Goal: Task Accomplishment & Management: Use online tool/utility

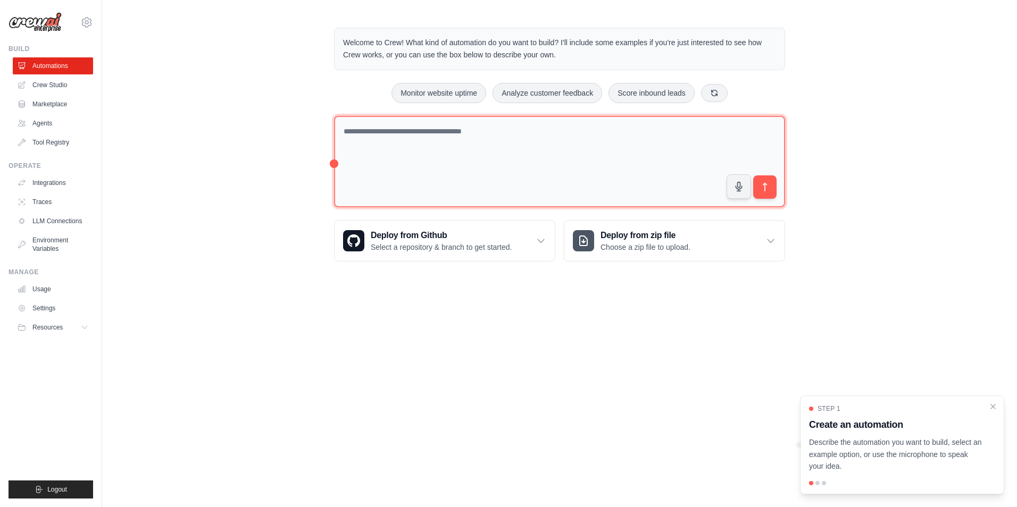
click at [453, 144] on textarea at bounding box center [559, 162] width 451 height 92
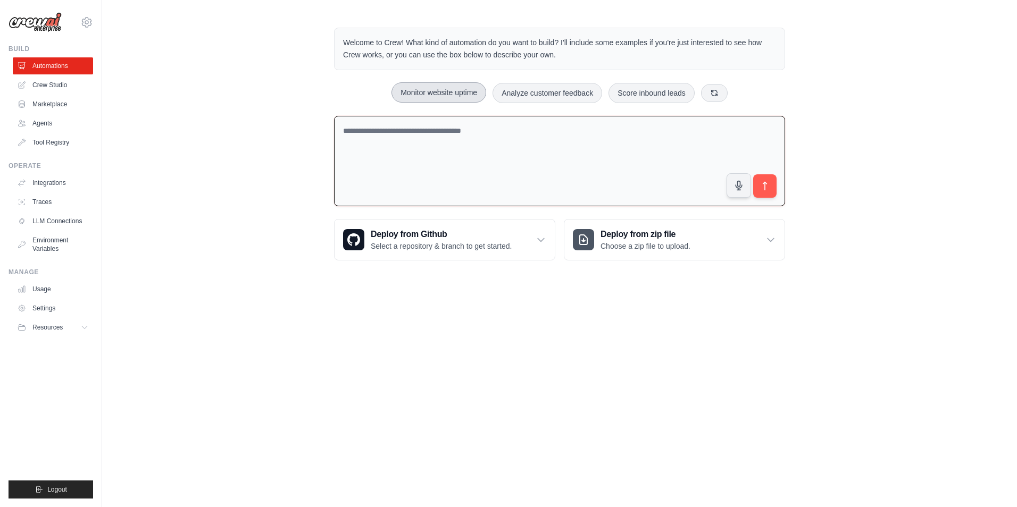
click at [430, 99] on button "Monitor website uptime" at bounding box center [438, 92] width 95 height 20
type textarea "**********"
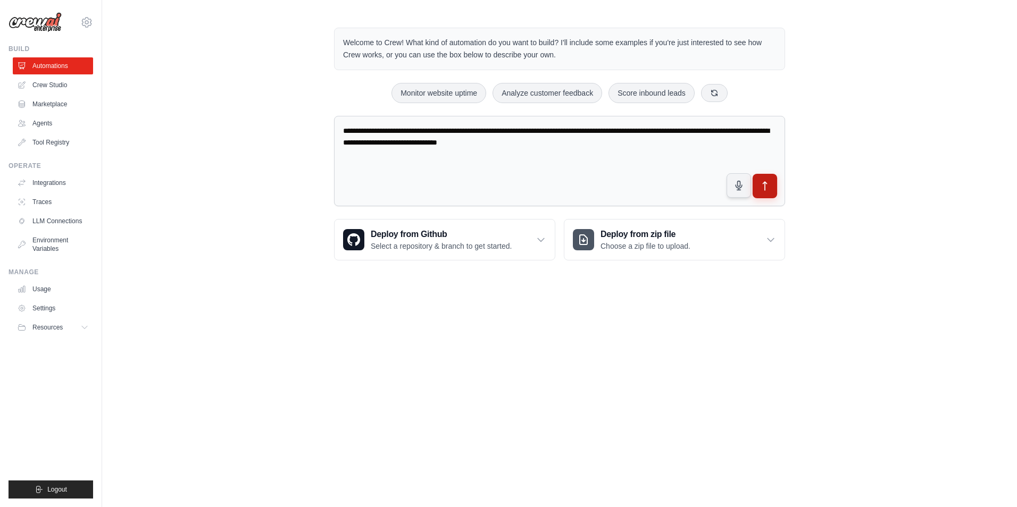
click at [764, 186] on icon "submit" at bounding box center [764, 186] width 11 height 11
click at [44, 82] on link "Crew Studio" at bounding box center [54, 85] width 80 height 17
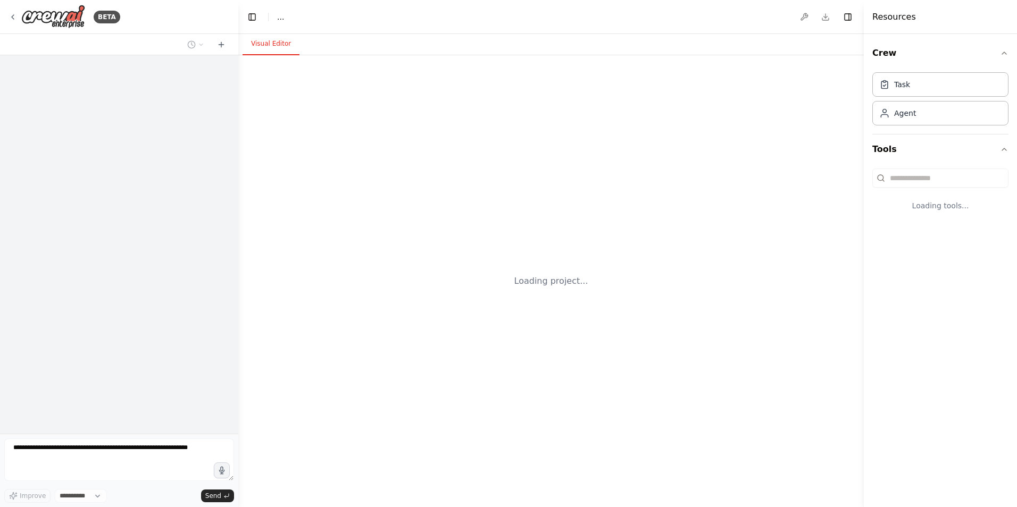
select select "****"
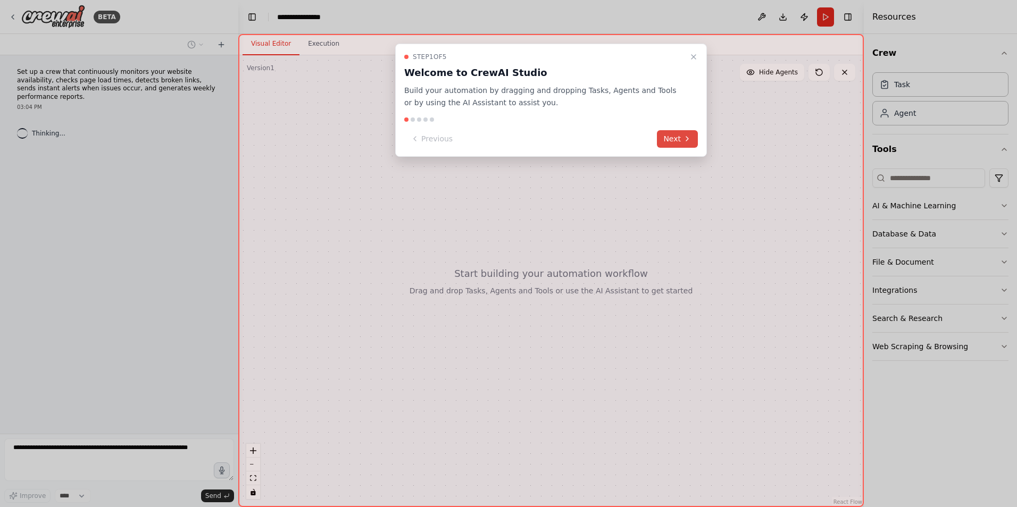
click at [687, 140] on icon at bounding box center [687, 139] width 2 height 4
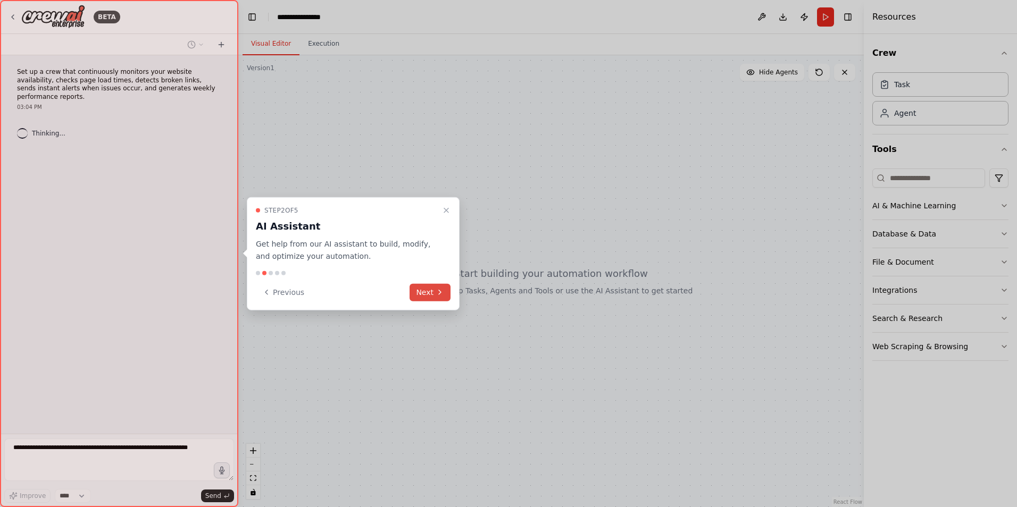
click at [424, 289] on button "Next" at bounding box center [429, 292] width 41 height 18
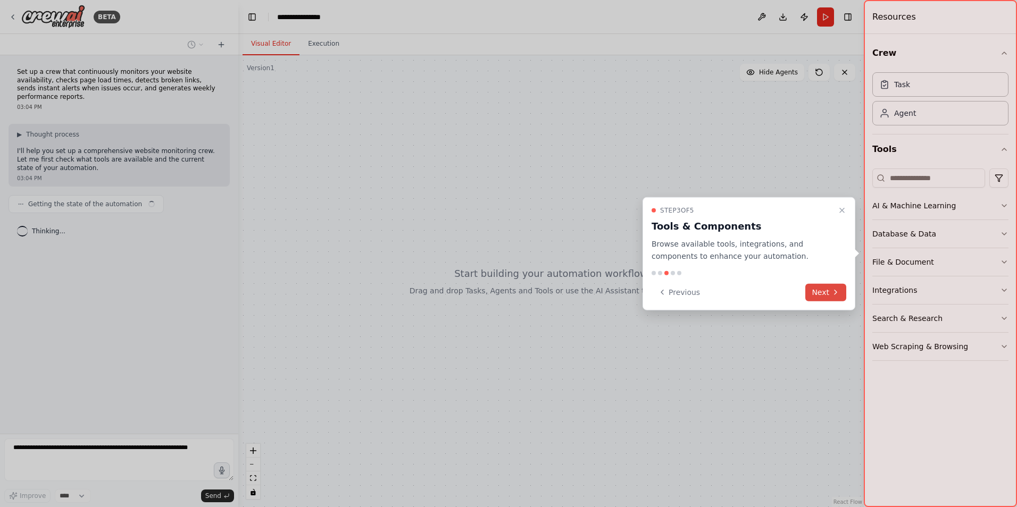
click at [818, 291] on button "Next" at bounding box center [825, 292] width 41 height 18
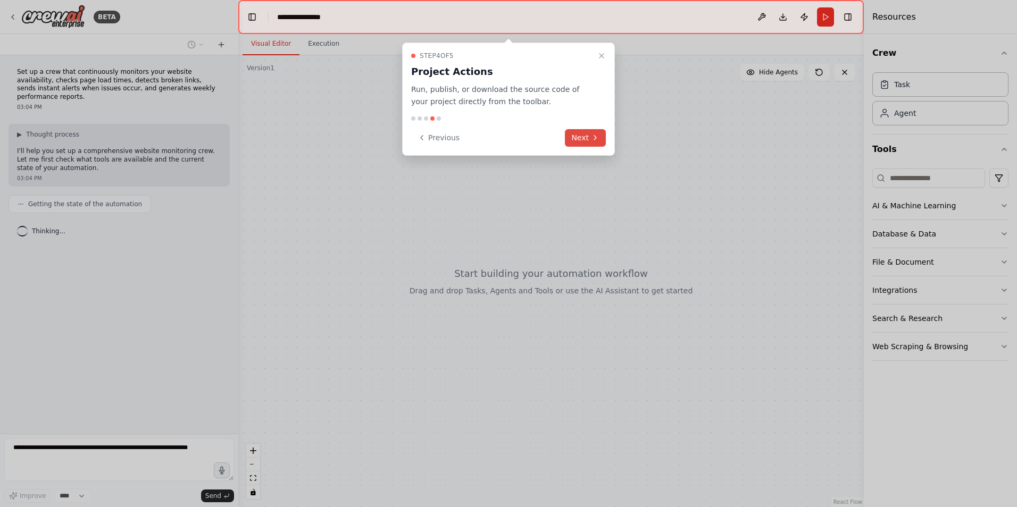
click at [595, 137] on icon at bounding box center [595, 138] width 2 height 4
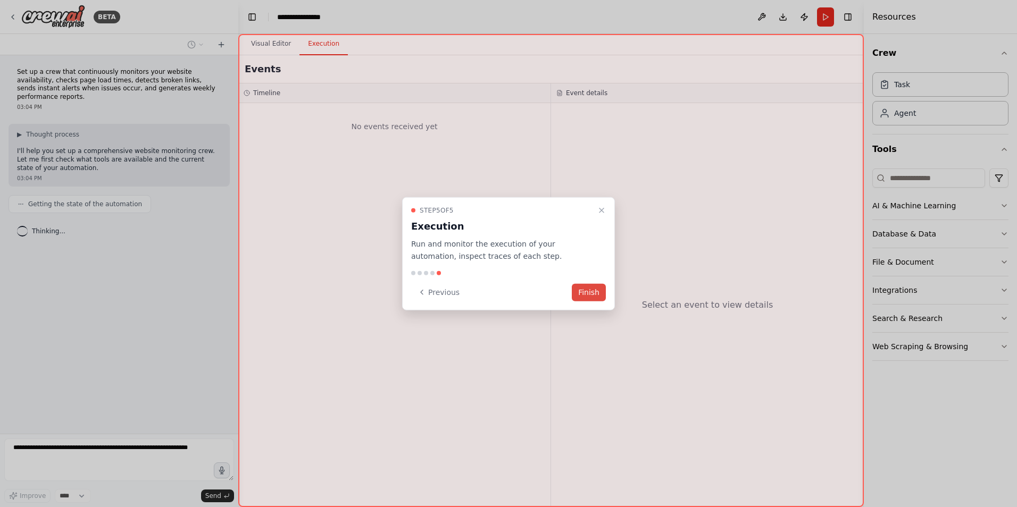
click at [590, 289] on button "Finish" at bounding box center [589, 292] width 34 height 18
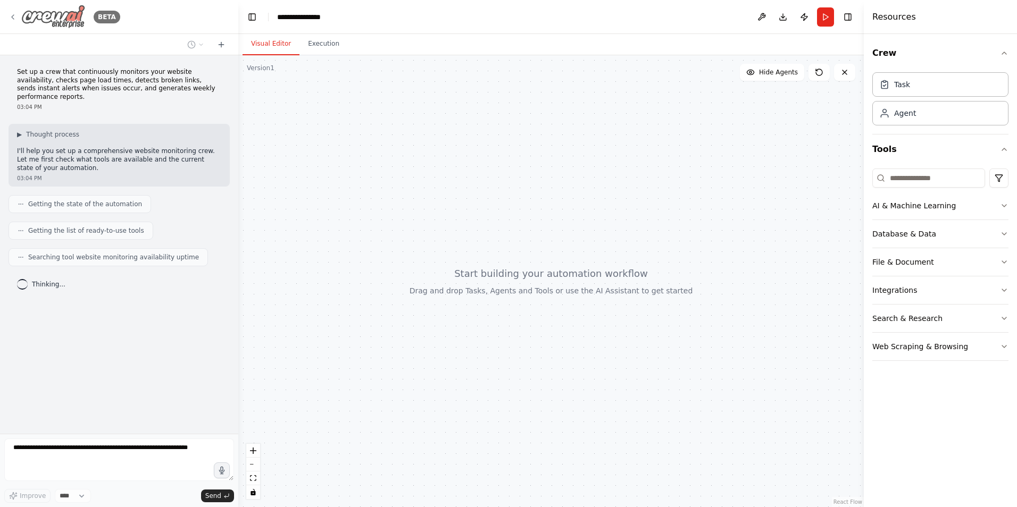
click at [52, 18] on img at bounding box center [53, 17] width 64 height 24
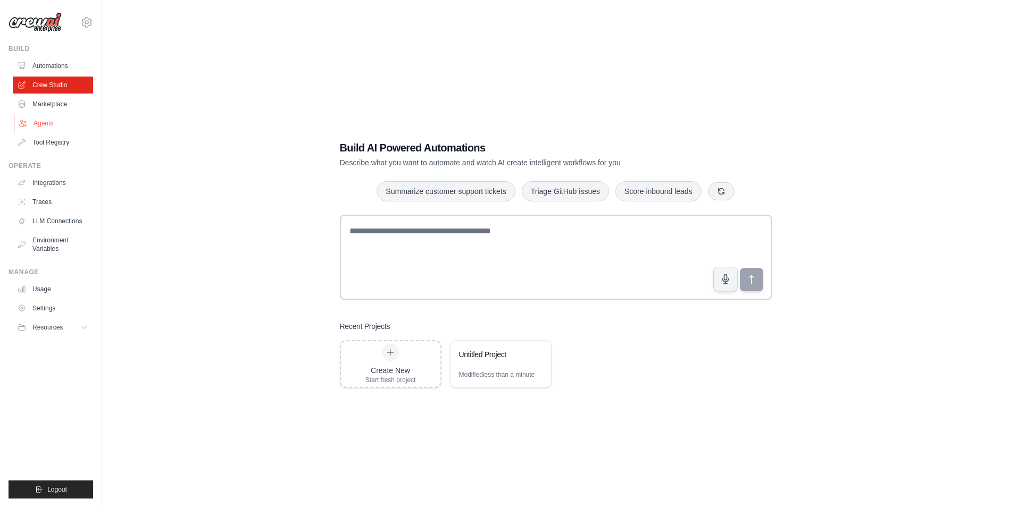
click at [44, 117] on link "Agents" at bounding box center [54, 123] width 80 height 17
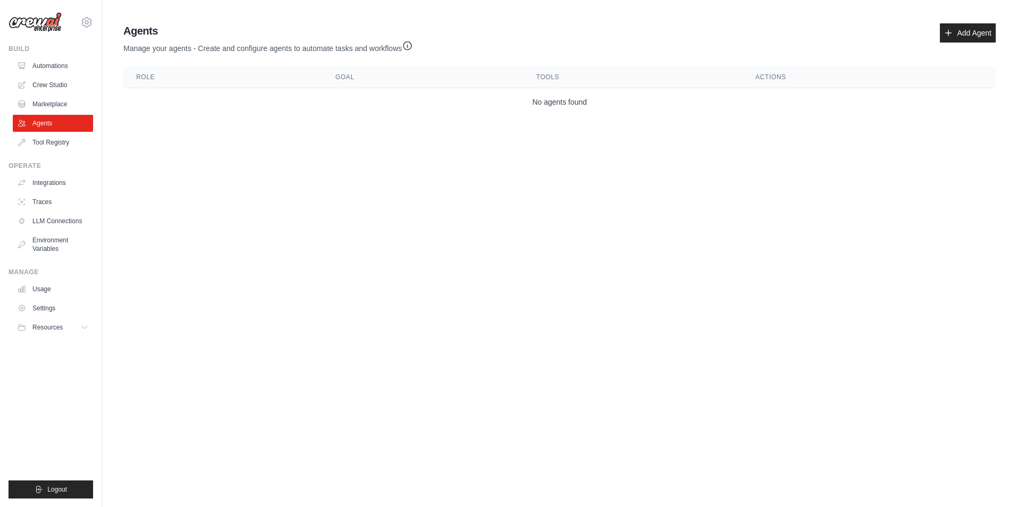
click at [175, 71] on th "Role" at bounding box center [222, 77] width 199 height 22
click at [970, 35] on link "Add Agent" at bounding box center [968, 32] width 56 height 19
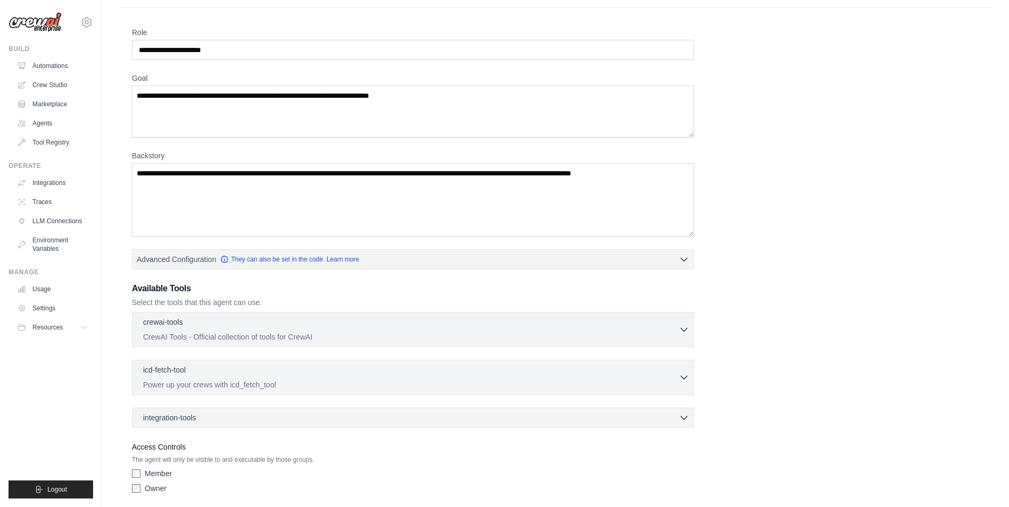
scroll to position [63, 0]
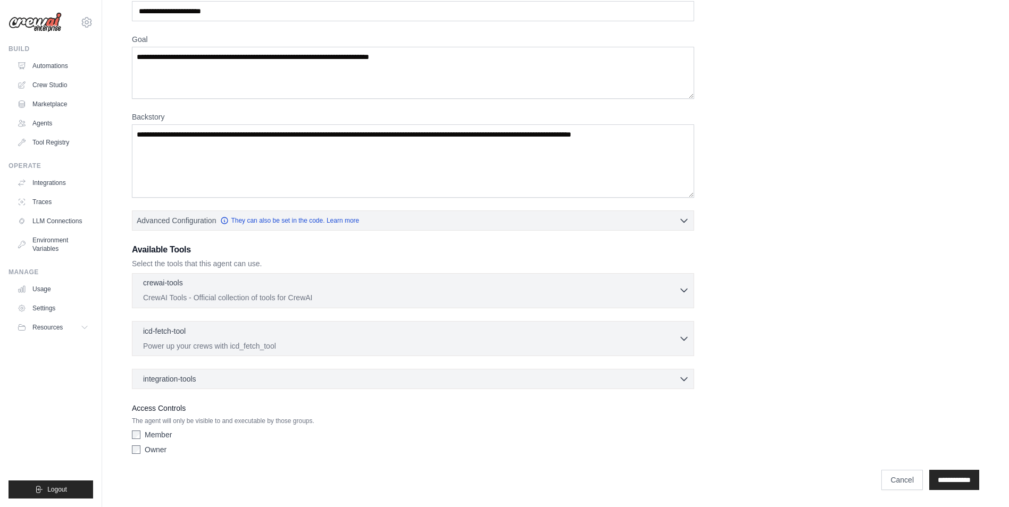
click at [381, 284] on div "crewai-tools 0 selected" at bounding box center [410, 284] width 535 height 13
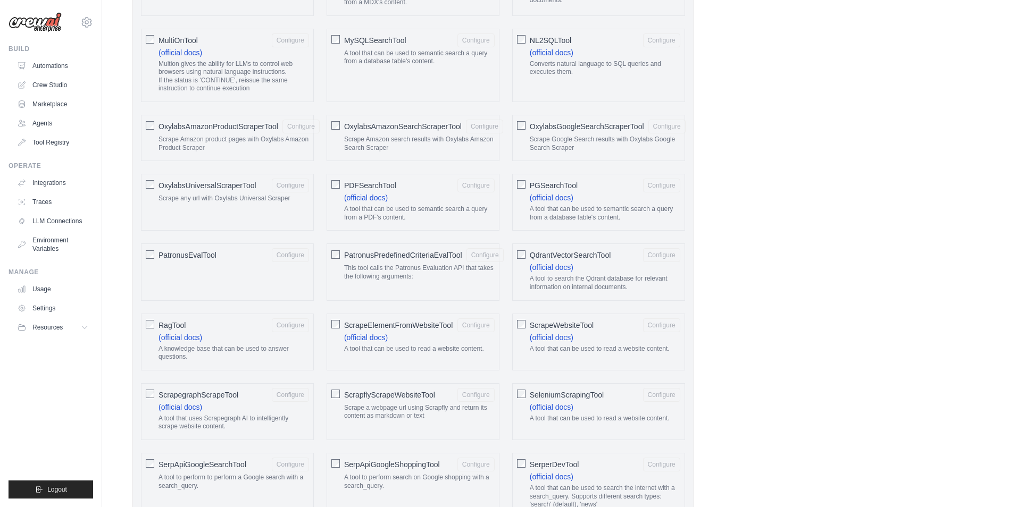
scroll to position [1180, 0]
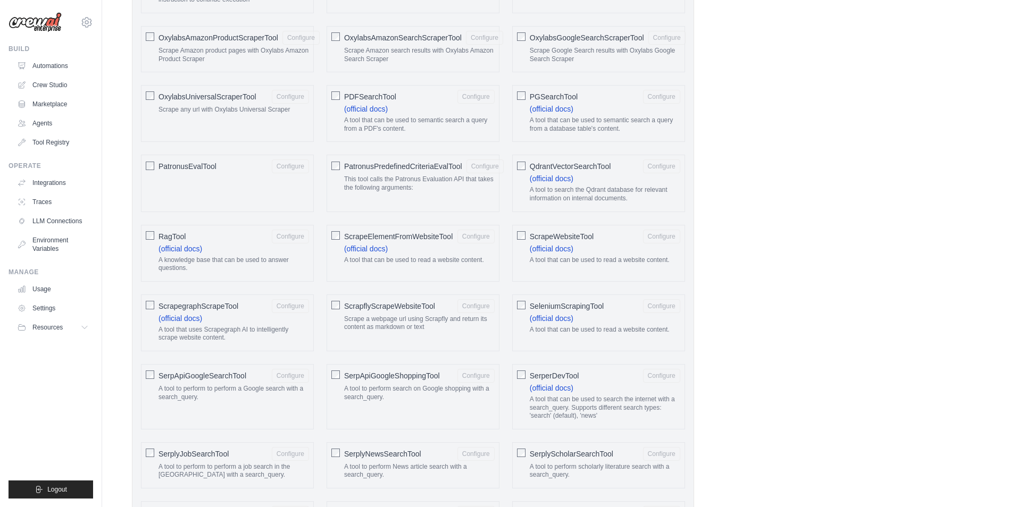
click at [371, 93] on span "PDFSearchTool" at bounding box center [370, 96] width 52 height 11
click at [485, 97] on button "Configure" at bounding box center [475, 96] width 37 height 14
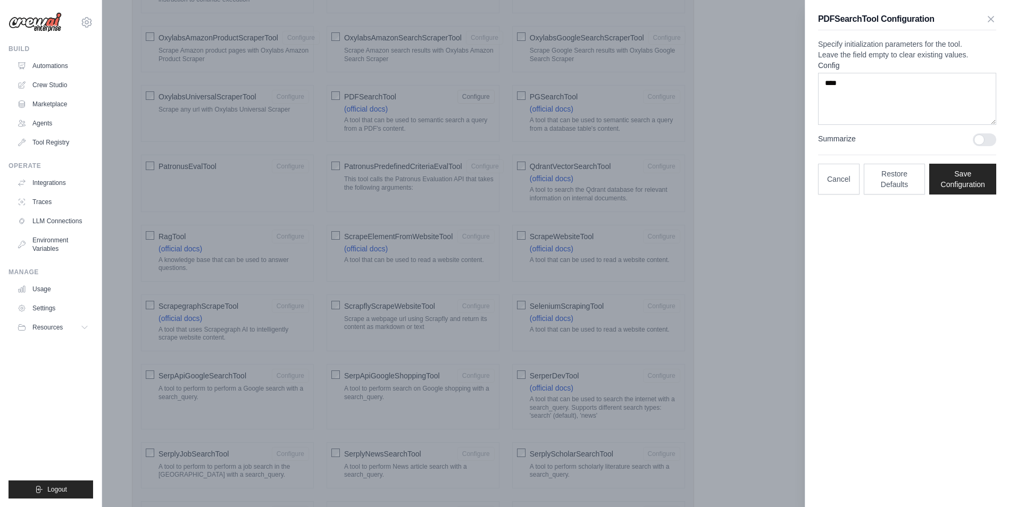
click at [995, 13] on div "PDFSearchTool Configuration" at bounding box center [907, 22] width 178 height 18
click at [60, 66] on link "Automations" at bounding box center [54, 65] width 80 height 17
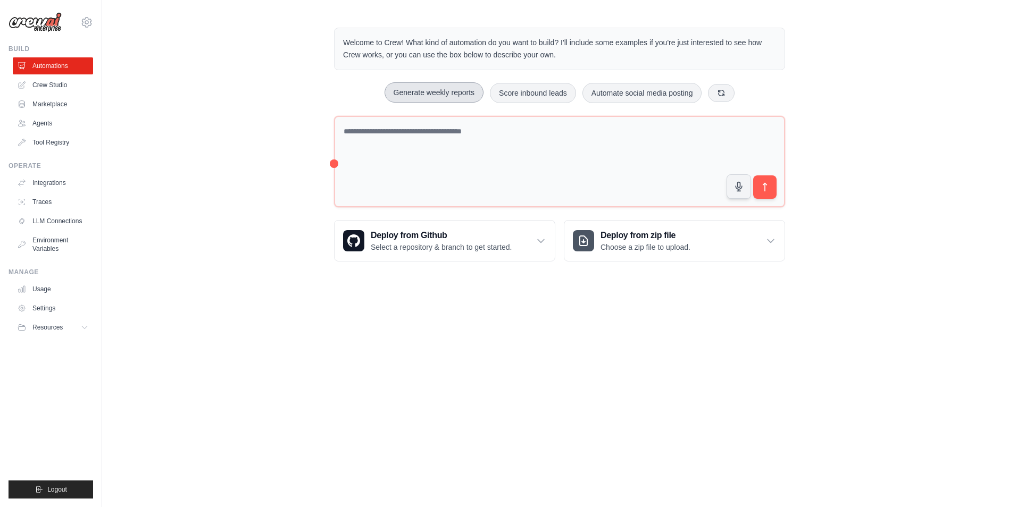
click at [441, 96] on button "Generate weekly reports" at bounding box center [433, 92] width 99 height 20
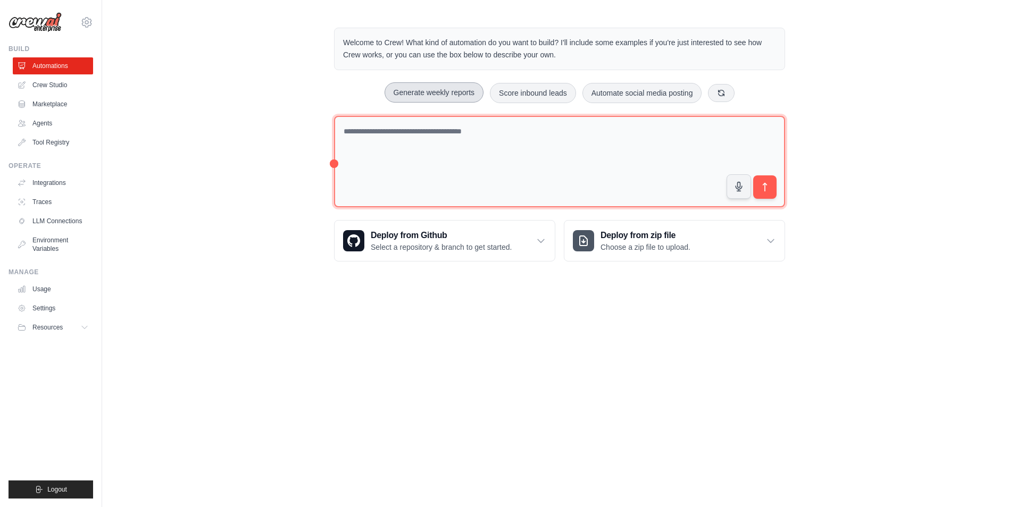
type textarea "**********"
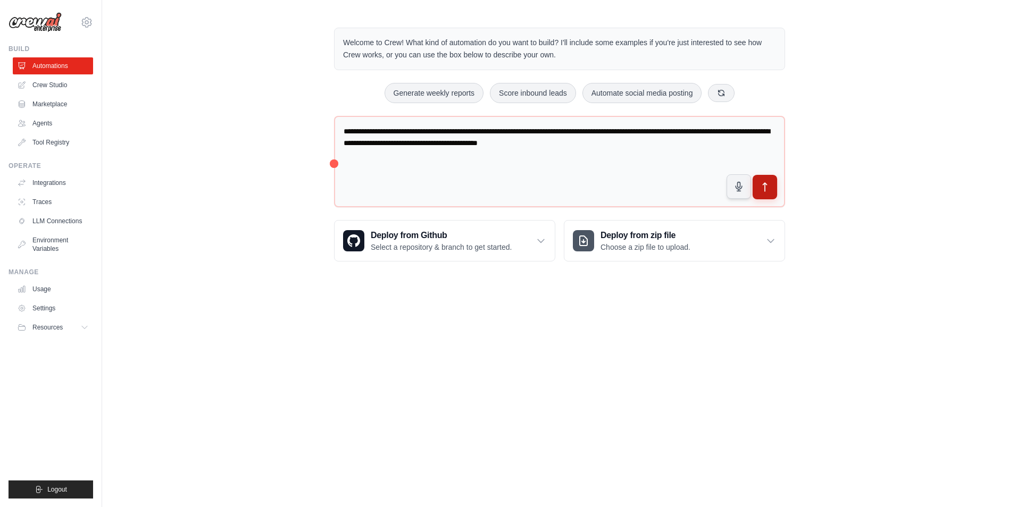
click at [764, 182] on icon "submit" at bounding box center [764, 187] width 11 height 11
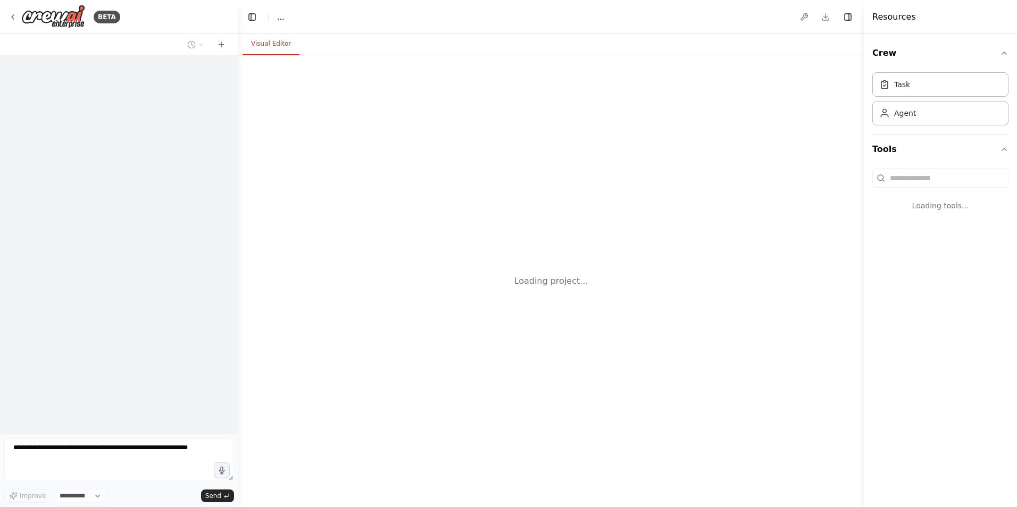
select select "****"
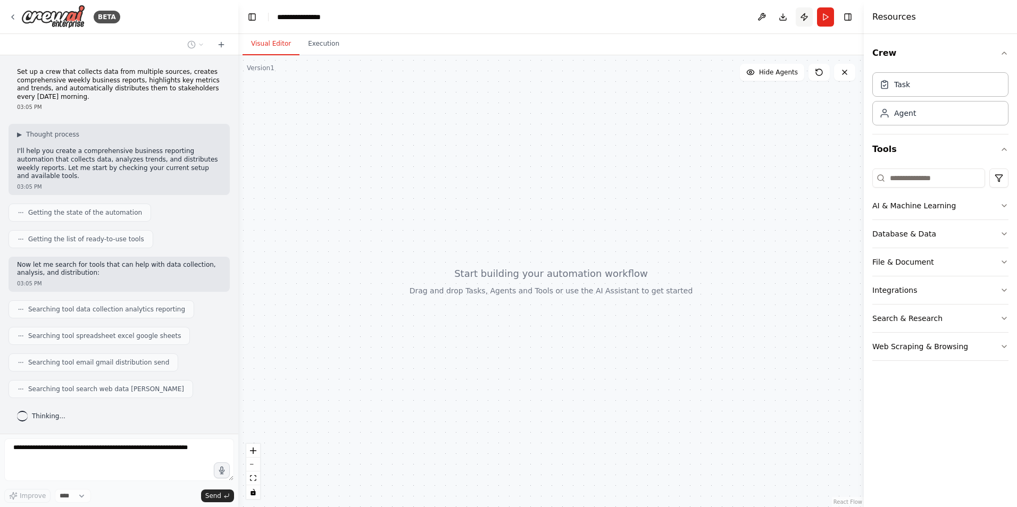
click at [808, 11] on button "Publish" at bounding box center [804, 16] width 17 height 19
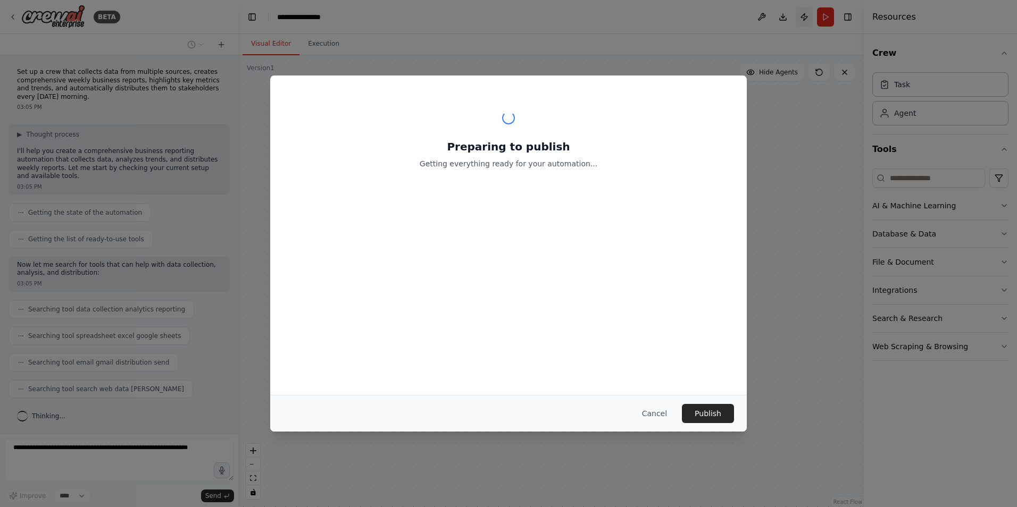
click at [805, 14] on div "Preparing to publish Getting everything ready for your automation... Cancel Pub…" at bounding box center [508, 253] width 1017 height 507
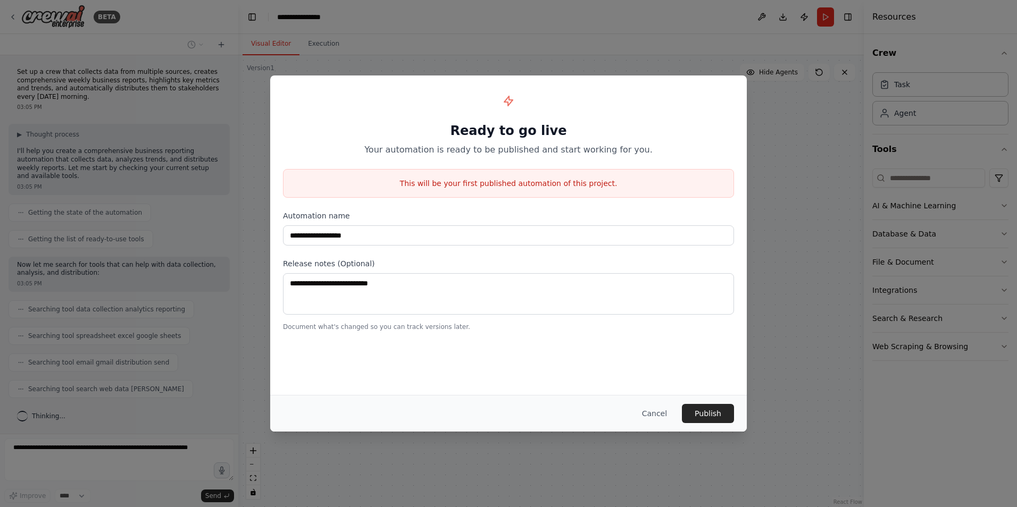
click at [766, 198] on div "**********" at bounding box center [508, 253] width 1017 height 507
click at [666, 413] on button "Cancel" at bounding box center [654, 413] width 42 height 19
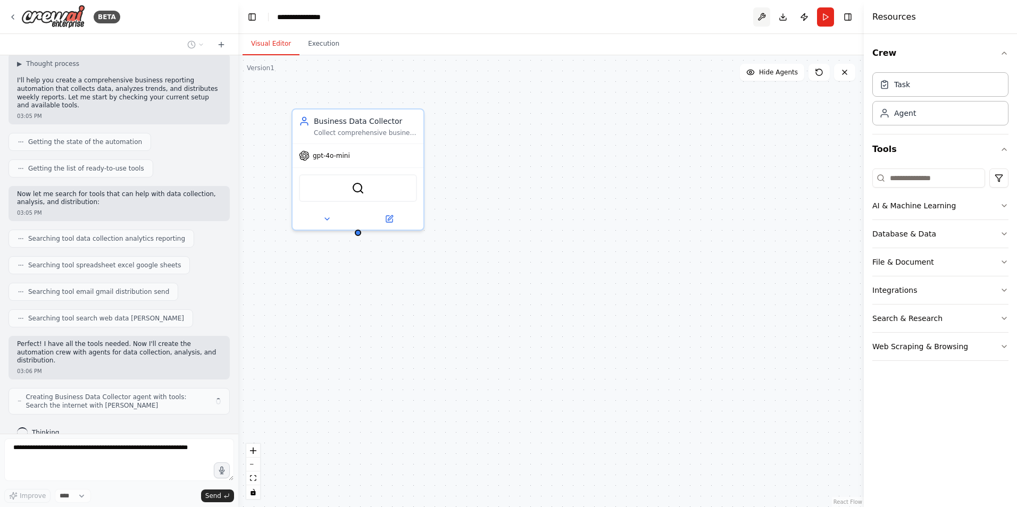
scroll to position [79, 0]
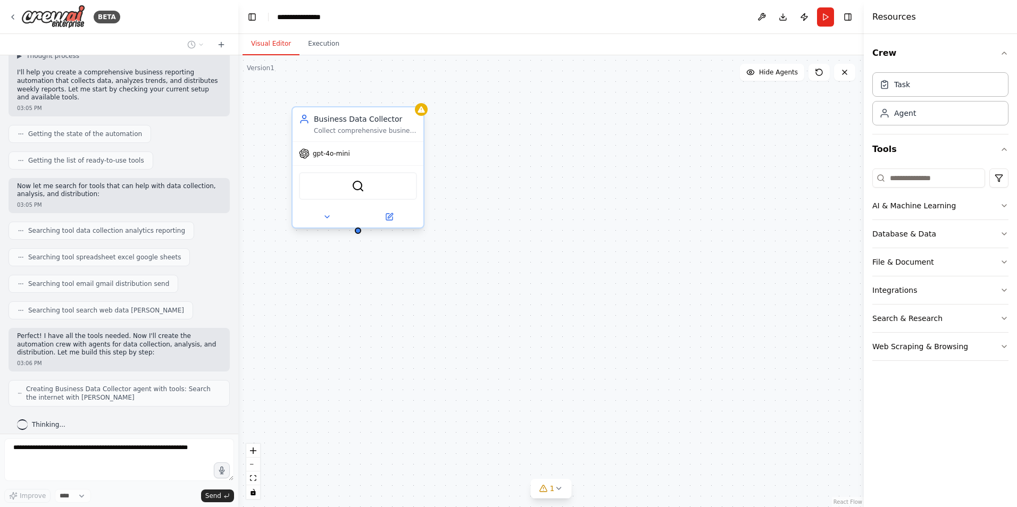
click at [356, 198] on div "SerperDevTool" at bounding box center [358, 186] width 118 height 28
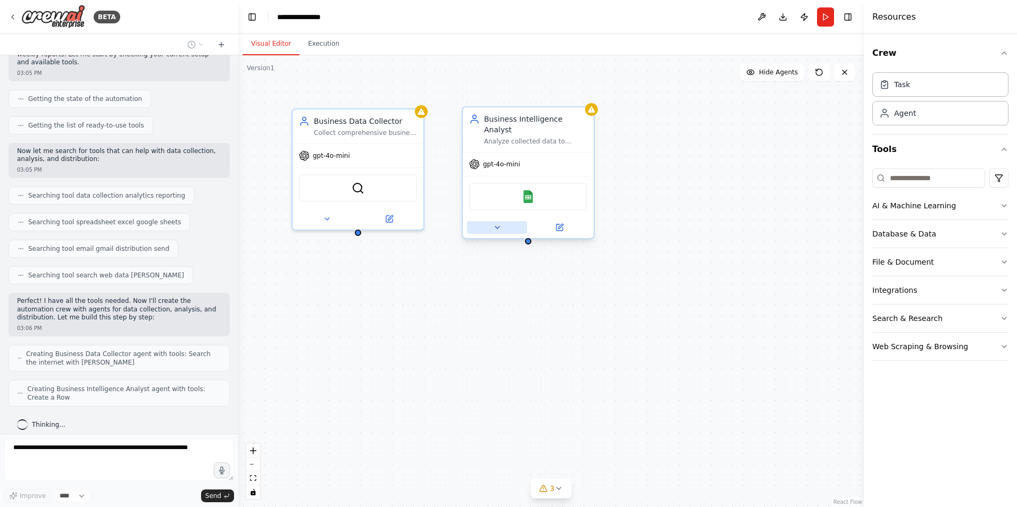
click at [491, 221] on button at bounding box center [497, 227] width 60 height 13
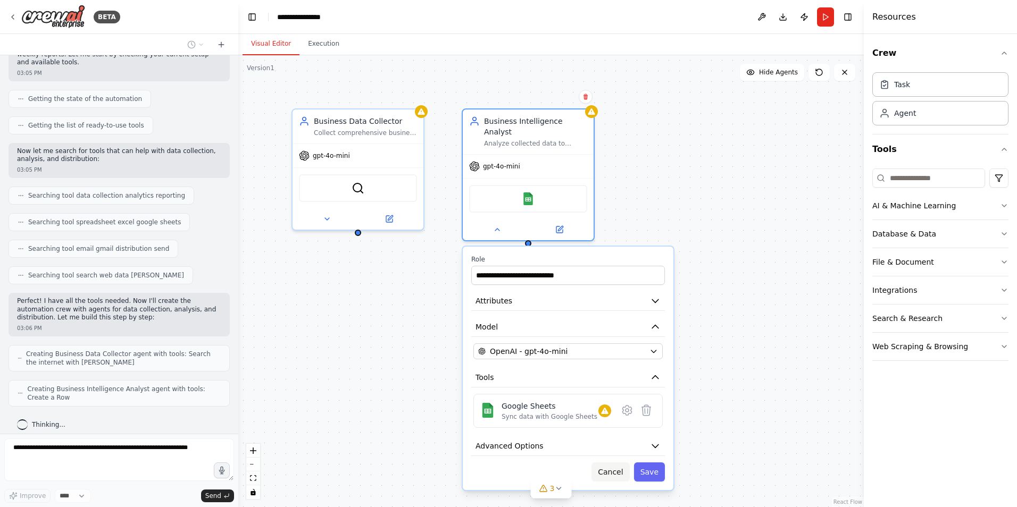
click at [612, 463] on button "Cancel" at bounding box center [610, 472] width 38 height 19
click at [620, 468] on button "Cancel" at bounding box center [610, 472] width 38 height 19
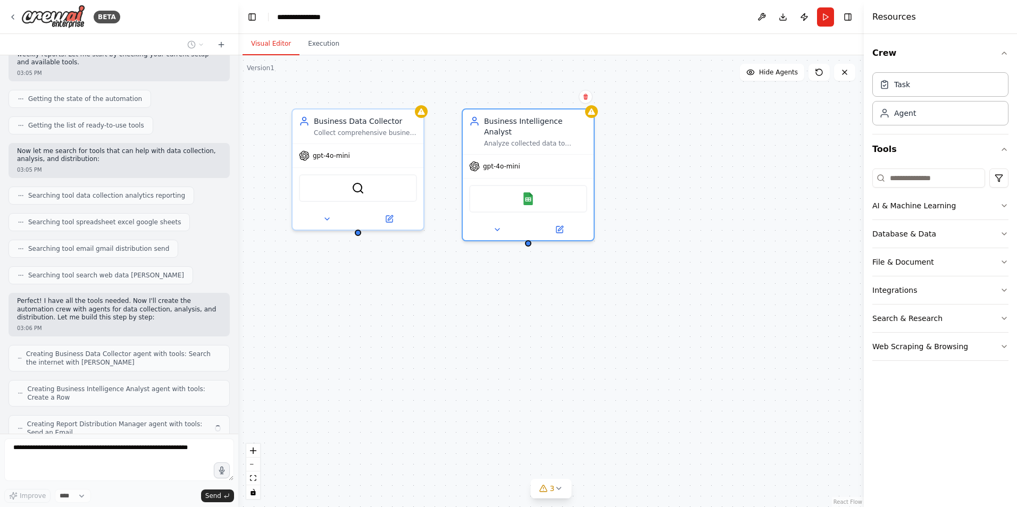
scroll to position [149, 0]
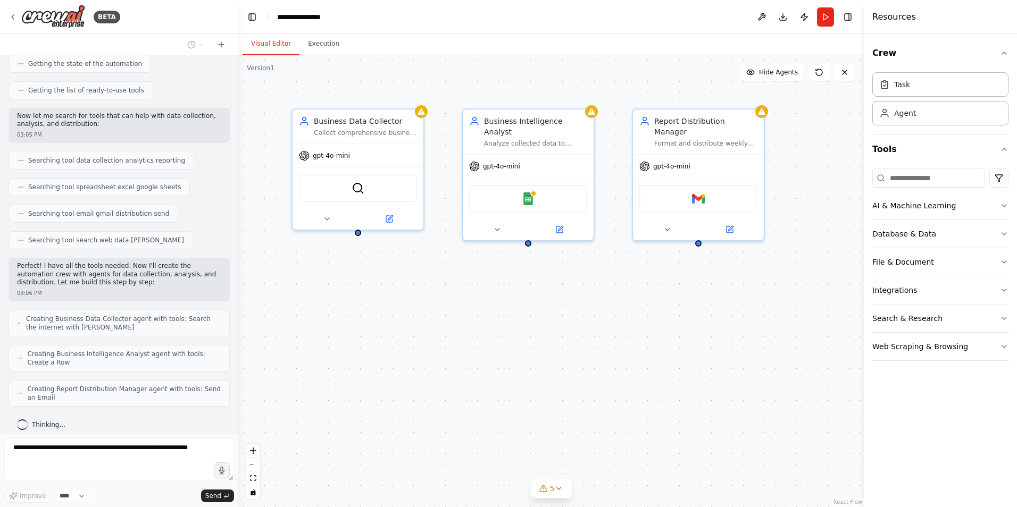
click at [420, 290] on div "Business Data Collector Collect comprehensive business data from multiple sourc…" at bounding box center [550, 281] width 625 height 452
click at [419, 113] on icon at bounding box center [421, 109] width 9 height 9
click at [353, 185] on img at bounding box center [357, 186] width 13 height 13
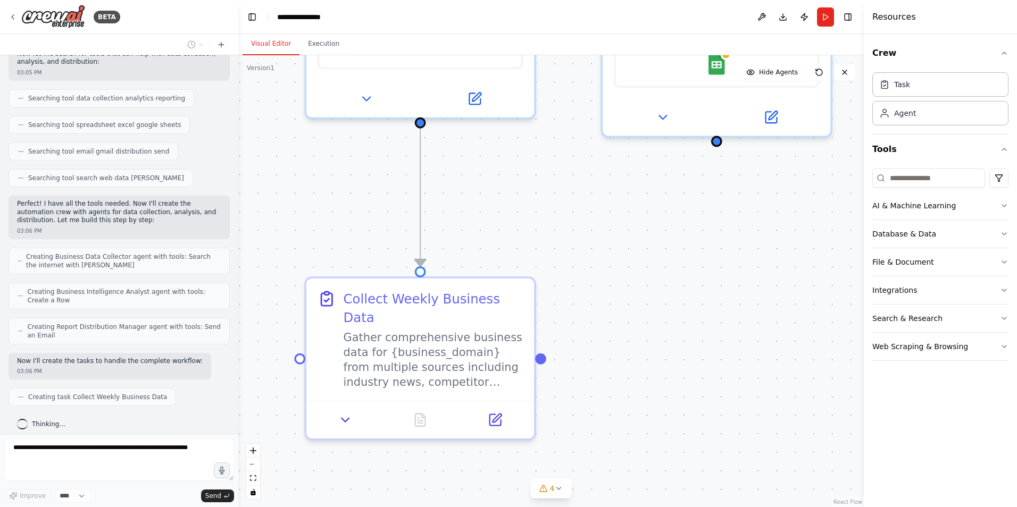
scroll to position [238, 0]
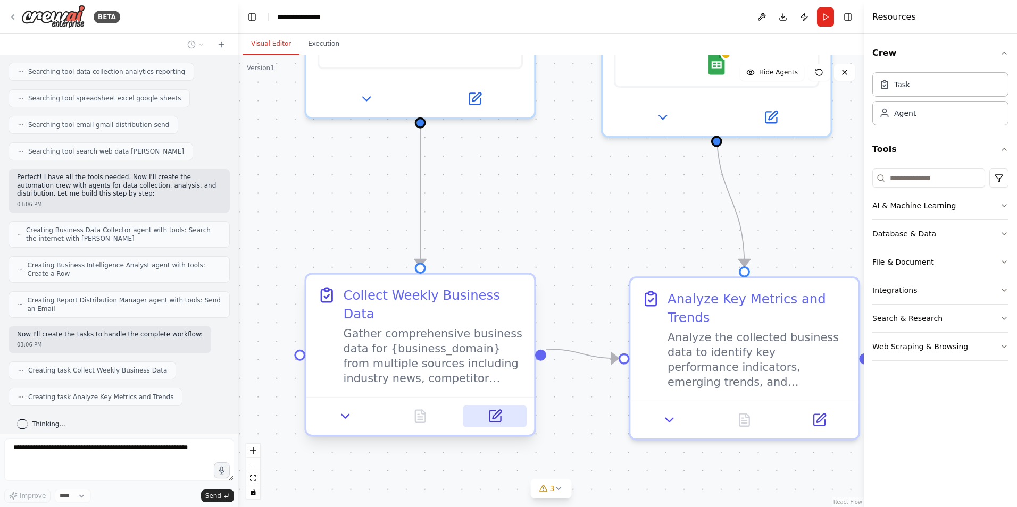
click at [487, 405] on button at bounding box center [495, 416] width 64 height 22
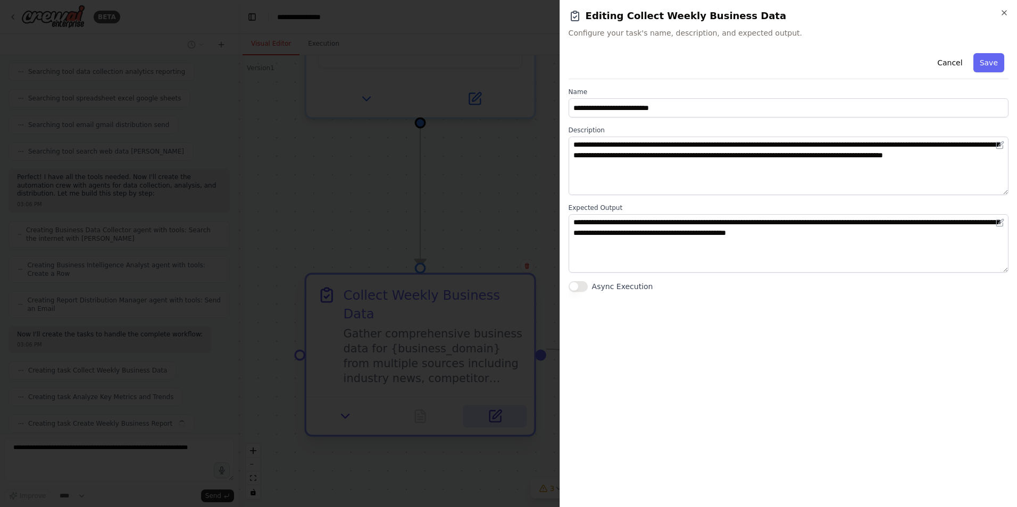
scroll to position [264, 0]
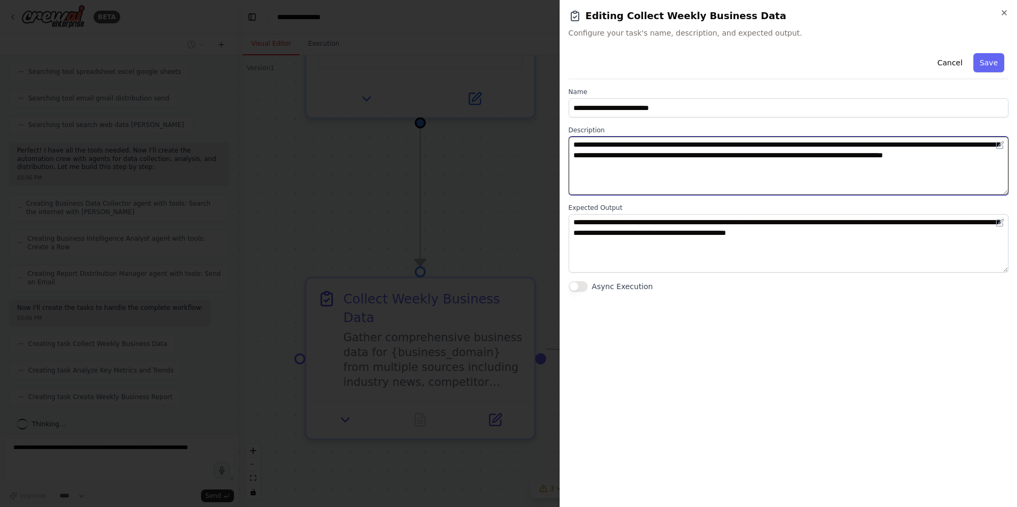
drag, startPoint x: 710, startPoint y: 146, endPoint x: 764, endPoint y: 146, distance: 54.2
click at [764, 146] on textarea "**********" at bounding box center [788, 166] width 440 height 58
type textarea "**********"
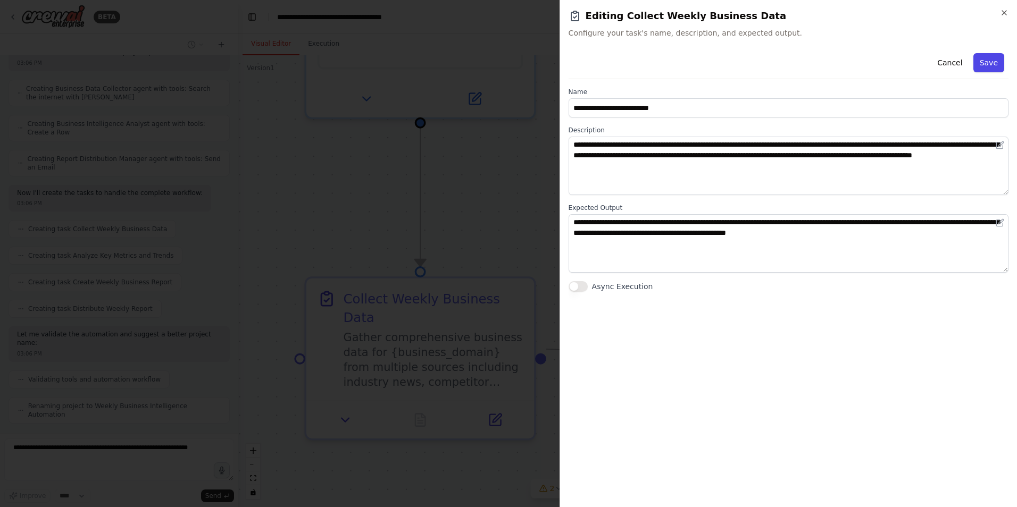
click at [997, 70] on button "Save" at bounding box center [988, 62] width 31 height 19
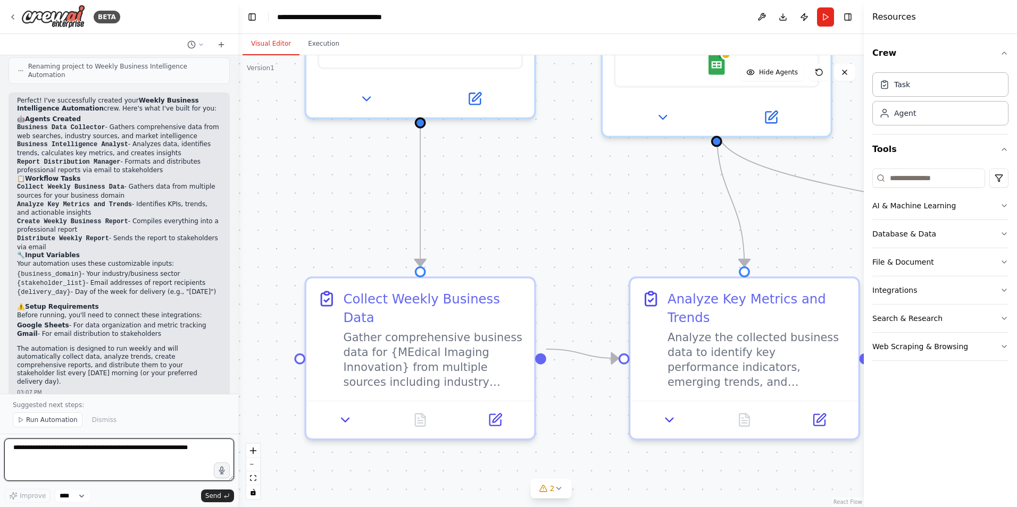
scroll to position [727, 0]
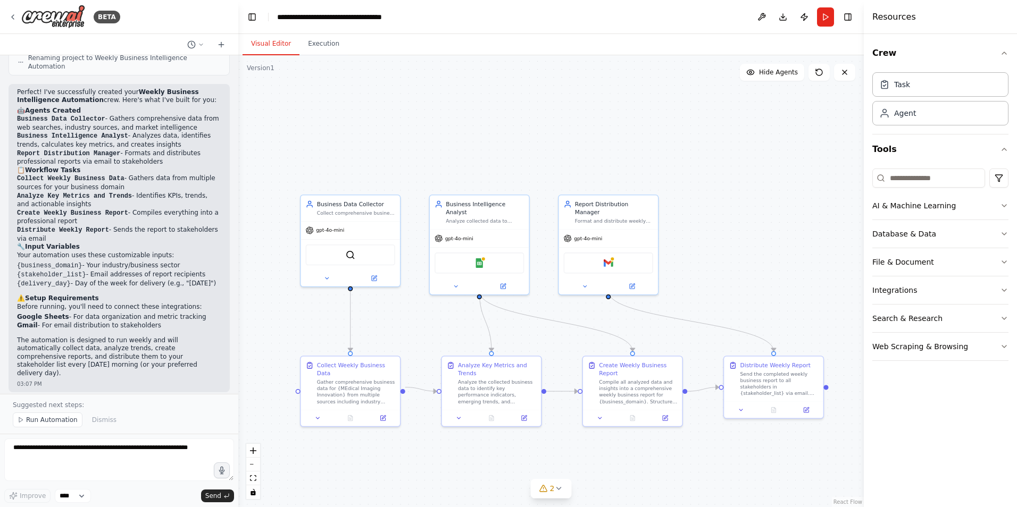
drag, startPoint x: 764, startPoint y: 337, endPoint x: 545, endPoint y: 378, distance: 223.4
click at [551, 397] on div ".deletable-edge-delete-btn { width: 20px; height: 20px; border: 0px solid #ffff…" at bounding box center [550, 281] width 625 height 452
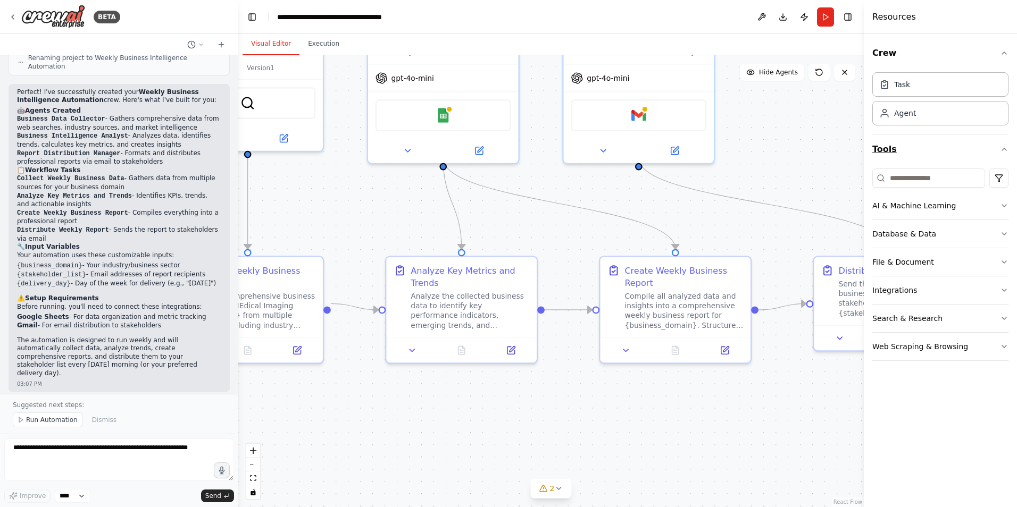
click at [997, 146] on button "Tools" at bounding box center [940, 150] width 136 height 30
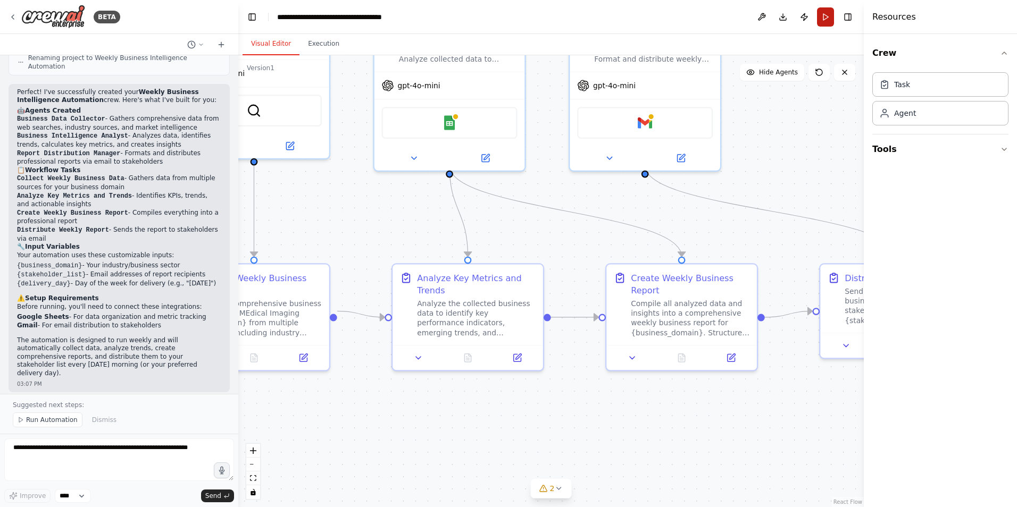
click at [827, 22] on button "Run" at bounding box center [825, 16] width 17 height 19
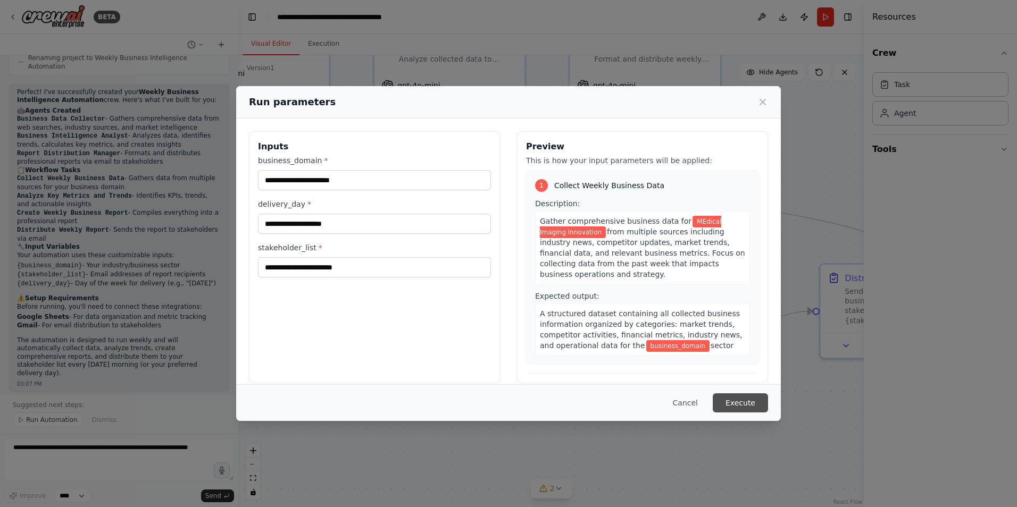
click at [744, 398] on button "Execute" at bounding box center [740, 403] width 55 height 19
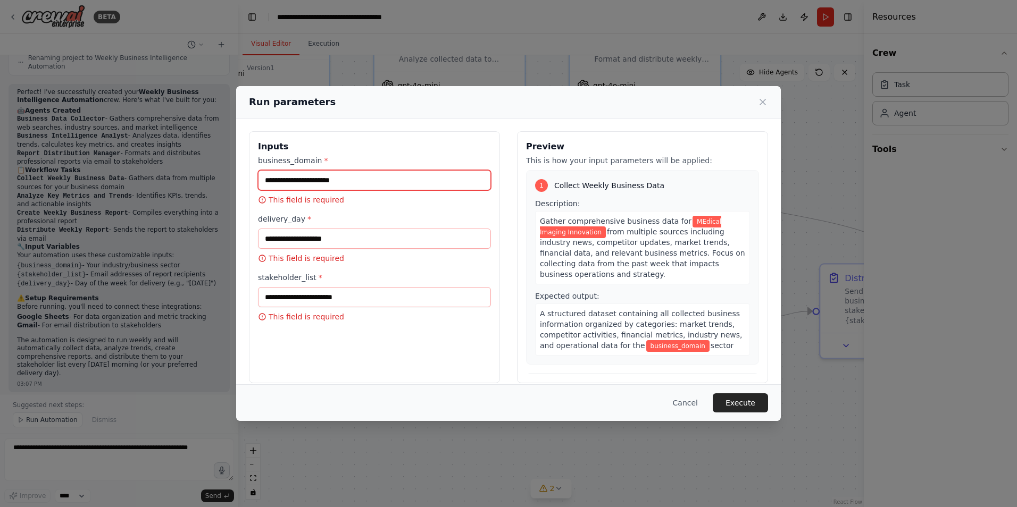
click at [290, 178] on input "business_domain *" at bounding box center [374, 180] width 233 height 20
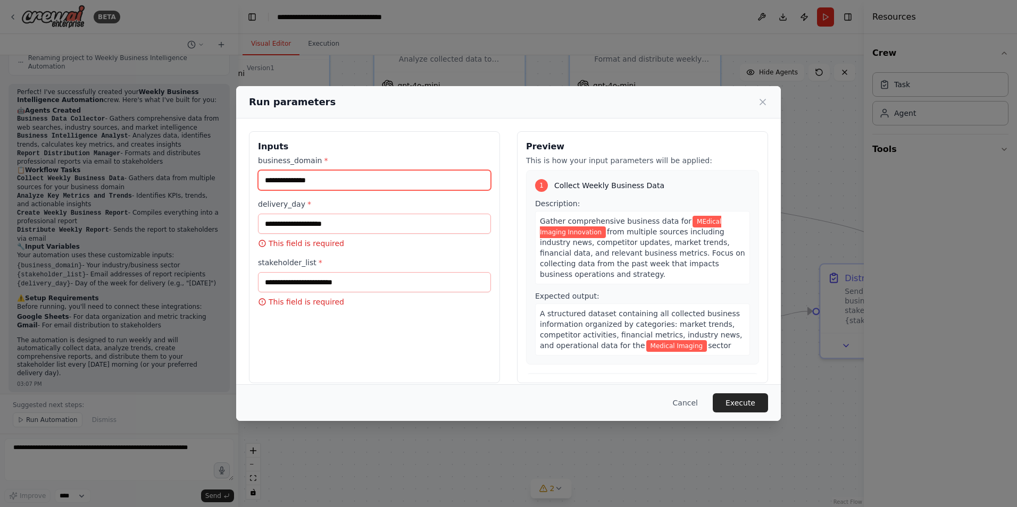
type input "**********"
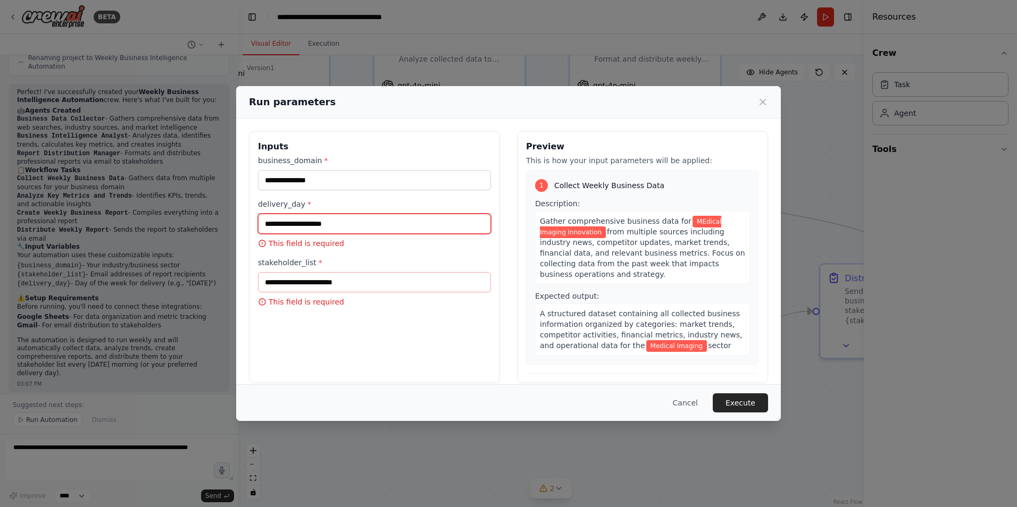
type input "*"
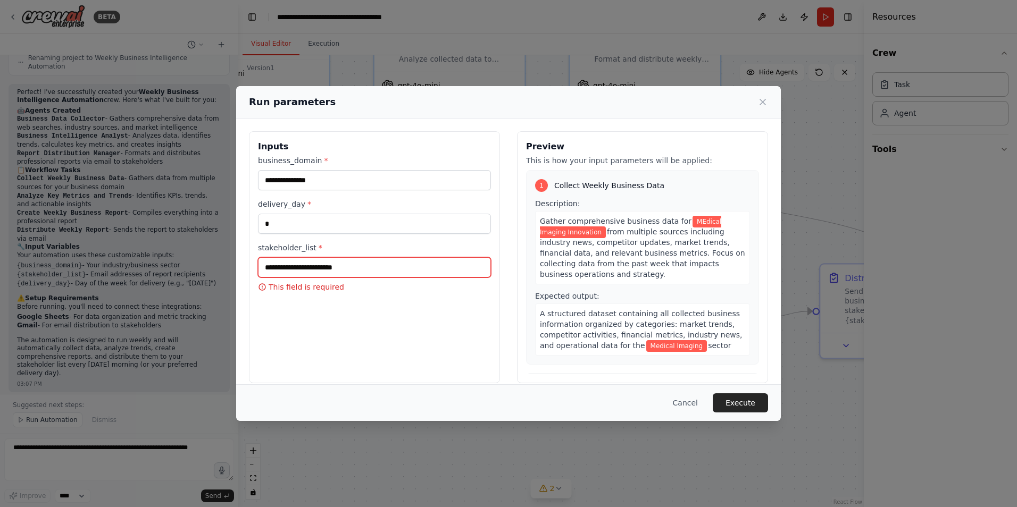
type input "*"
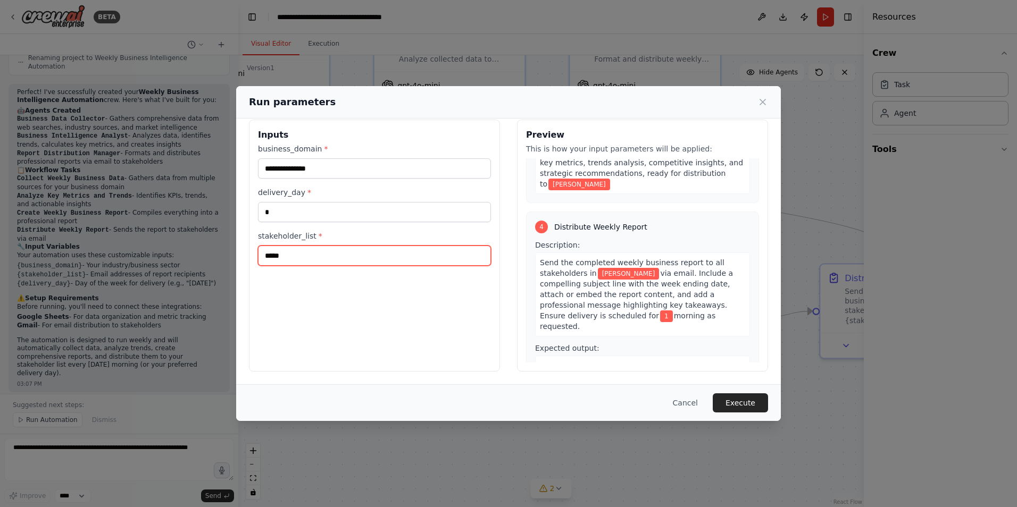
scroll to position [610, 0]
type input "*****"
click at [744, 394] on button "Execute" at bounding box center [740, 403] width 55 height 19
